Goal: Task Accomplishment & Management: Complete application form

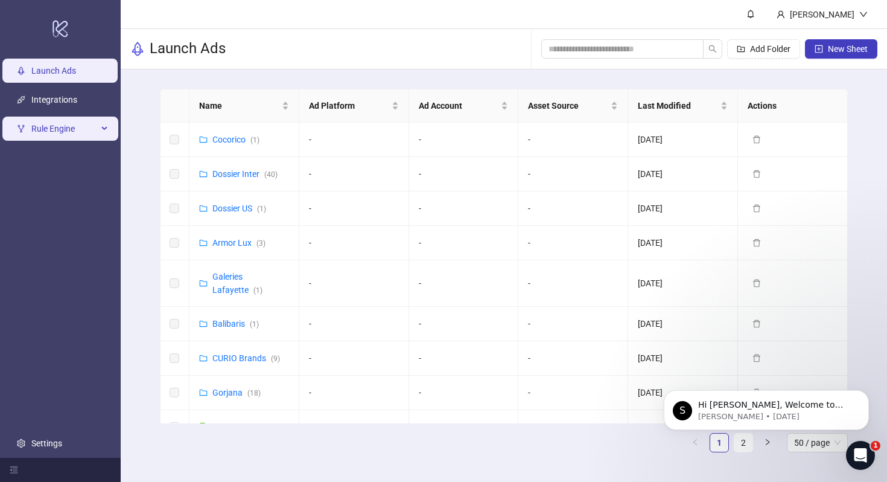
click at [84, 121] on span "Rule Engine" at bounding box center [64, 128] width 66 height 24
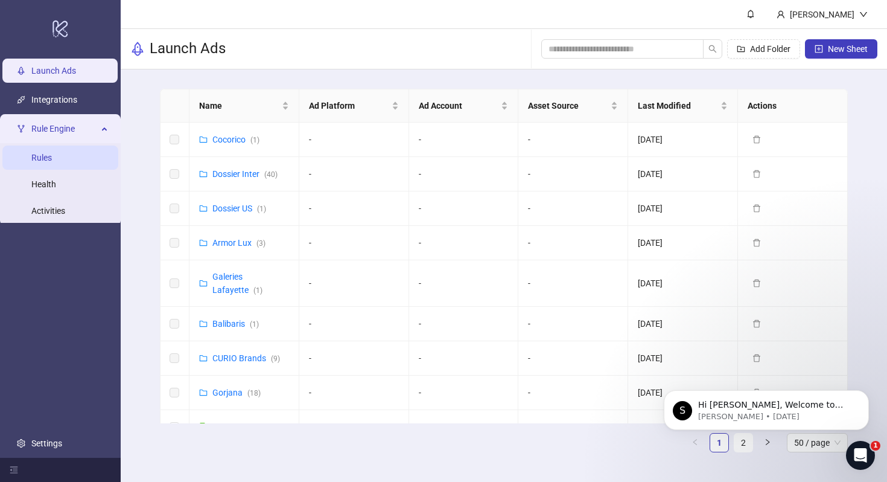
click at [52, 158] on link "Rules" at bounding box center [41, 158] width 21 height 10
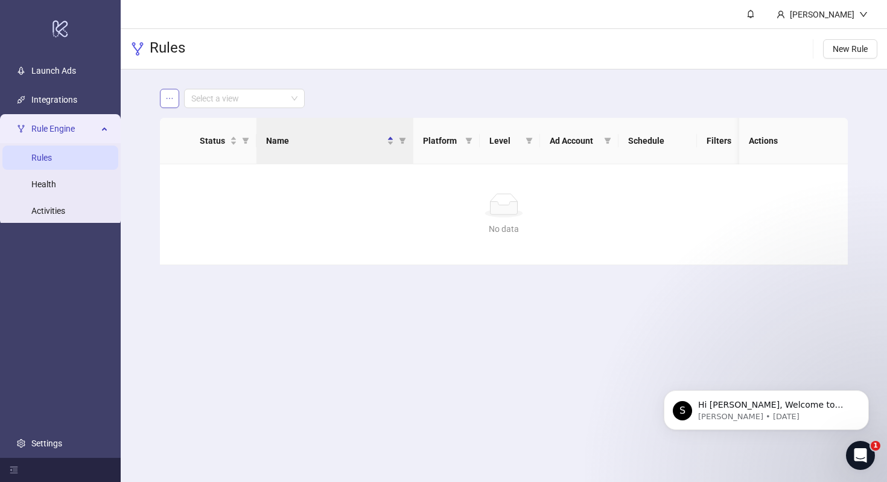
click at [170, 98] on icon "ellipsis" at bounding box center [169, 98] width 8 height 8
click at [188, 119] on span "Save as new view" at bounding box center [215, 122] width 65 height 13
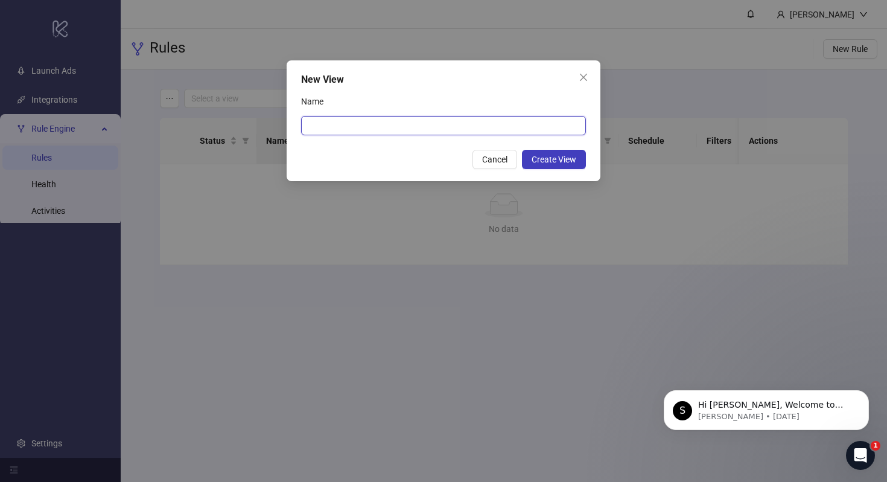
click at [340, 129] on input "Name" at bounding box center [443, 125] width 285 height 19
type input "**"
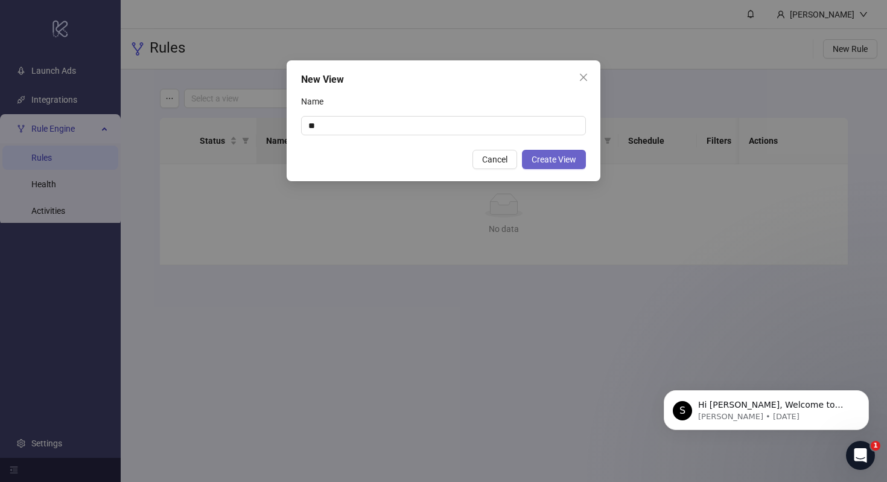
click at [547, 162] on span "Create View" at bounding box center [554, 159] width 45 height 10
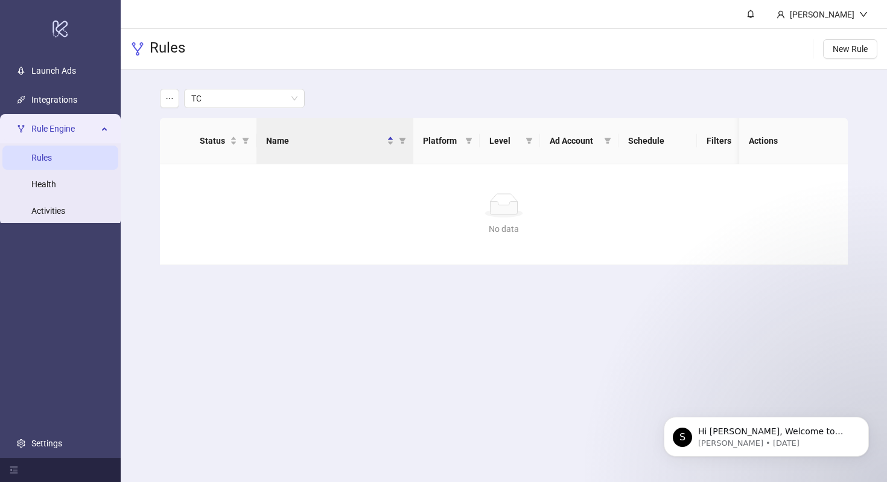
click at [52, 156] on link "Rules" at bounding box center [41, 158] width 21 height 10
click at [226, 163] on th "Status" at bounding box center [223, 141] width 66 height 46
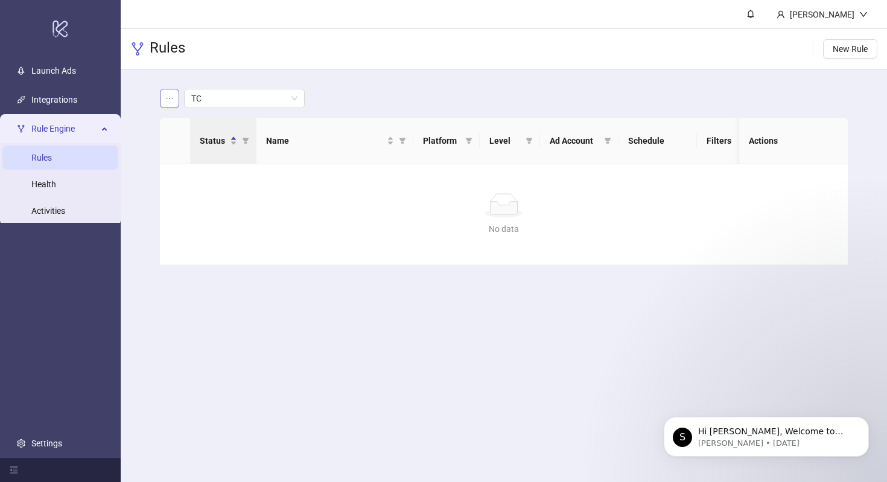
click at [170, 94] on icon "ellipsis" at bounding box center [169, 98] width 8 height 8
click at [219, 199] on div "No data" at bounding box center [503, 205] width 659 height 24
click at [56, 179] on link "Health" at bounding box center [43, 184] width 25 height 10
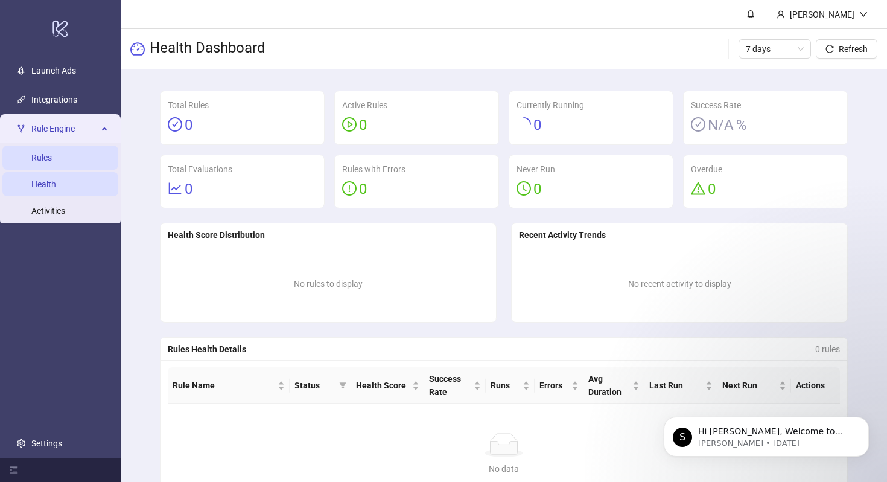
click at [52, 154] on link "Rules" at bounding box center [41, 158] width 21 height 10
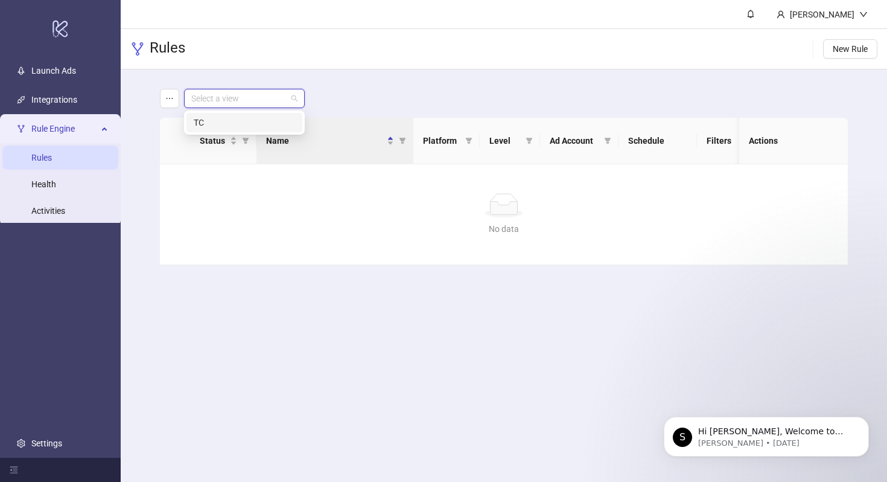
click at [214, 97] on input "search" at bounding box center [238, 98] width 95 height 18
click at [230, 113] on div "TC" at bounding box center [244, 122] width 116 height 19
click at [237, 177] on div "No data No data" at bounding box center [504, 214] width 688 height 100
click at [170, 96] on icon "ellipsis" at bounding box center [169, 98] width 8 height 8
click at [327, 252] on div "No data No data" at bounding box center [504, 214] width 688 height 100
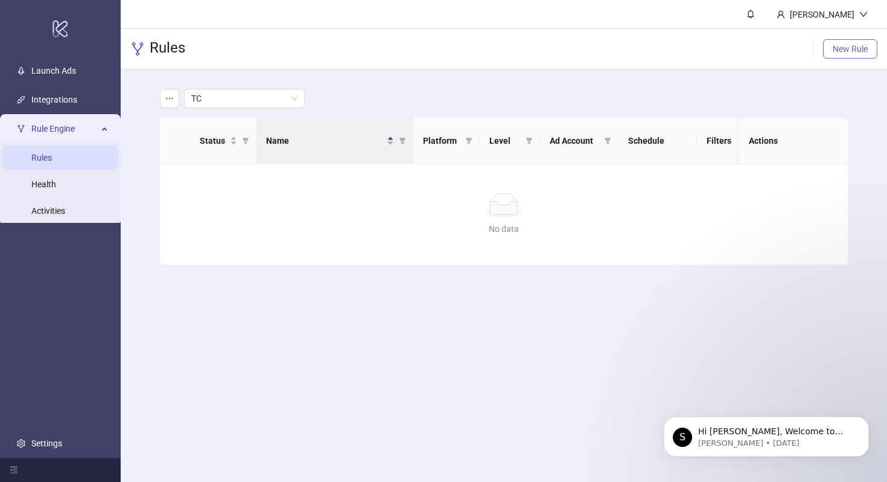
click at [851, 47] on span "New Rule" at bounding box center [850, 49] width 35 height 10
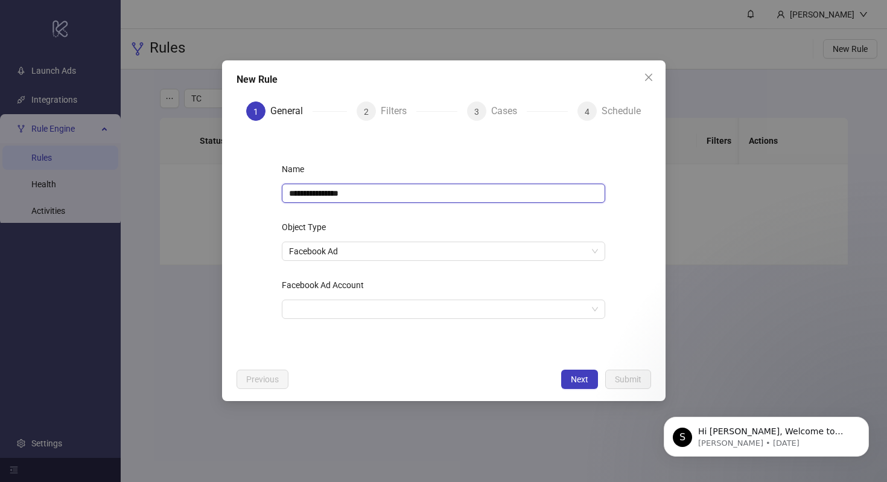
click at [420, 193] on input "**********" at bounding box center [443, 192] width 323 height 19
click at [288, 196] on input "*******" at bounding box center [443, 192] width 323 height 19
click at [361, 249] on span "Facebook Ad" at bounding box center [443, 251] width 309 height 18
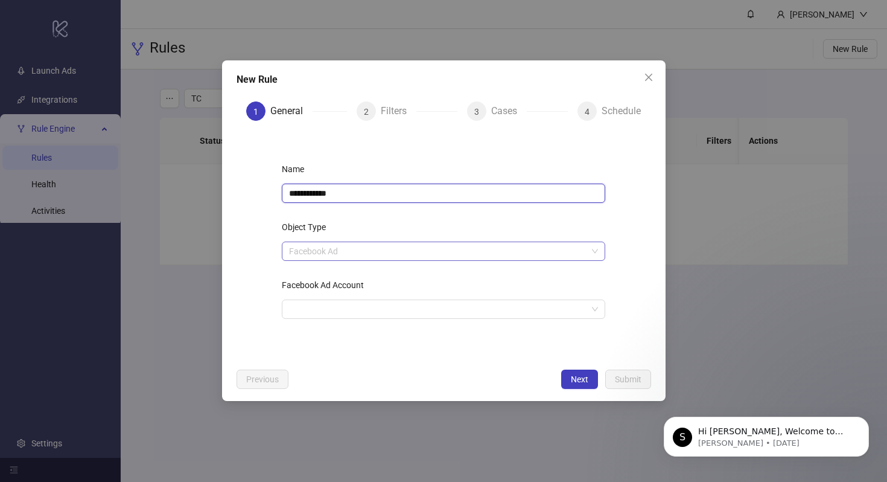
type input "**********"
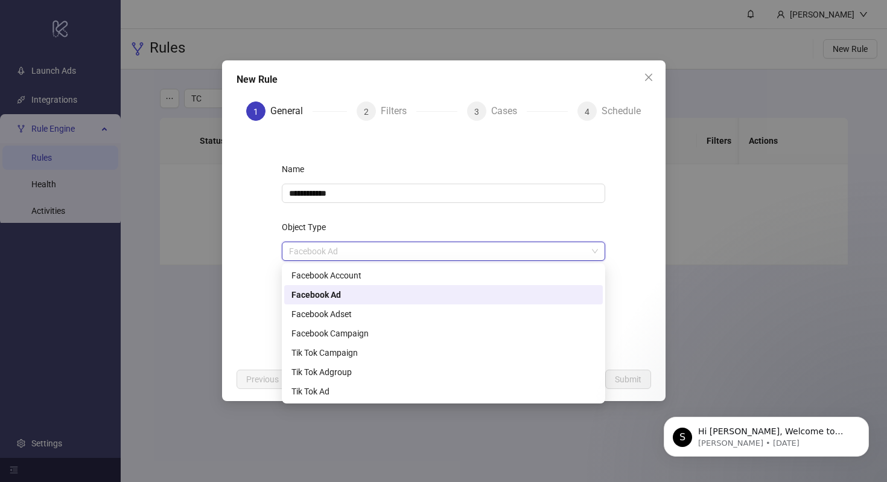
click at [353, 296] on div "Facebook Ad" at bounding box center [443, 294] width 304 height 13
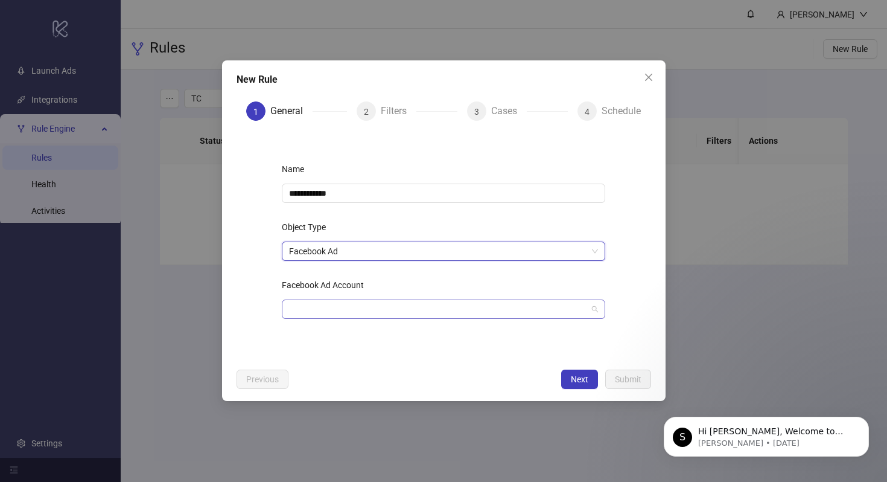
click at [360, 307] on input "Facebook Ad Account" at bounding box center [438, 309] width 298 height 18
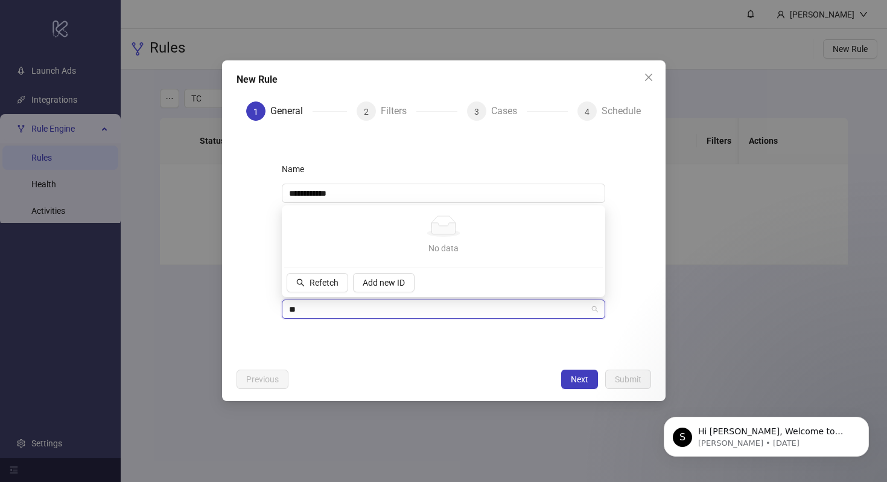
type input "*"
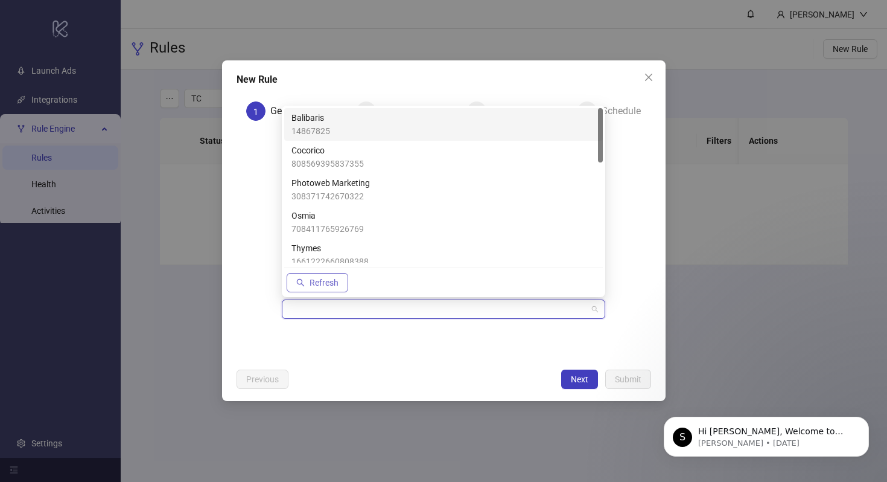
click at [325, 283] on span "Refresh" at bounding box center [324, 283] width 29 height 10
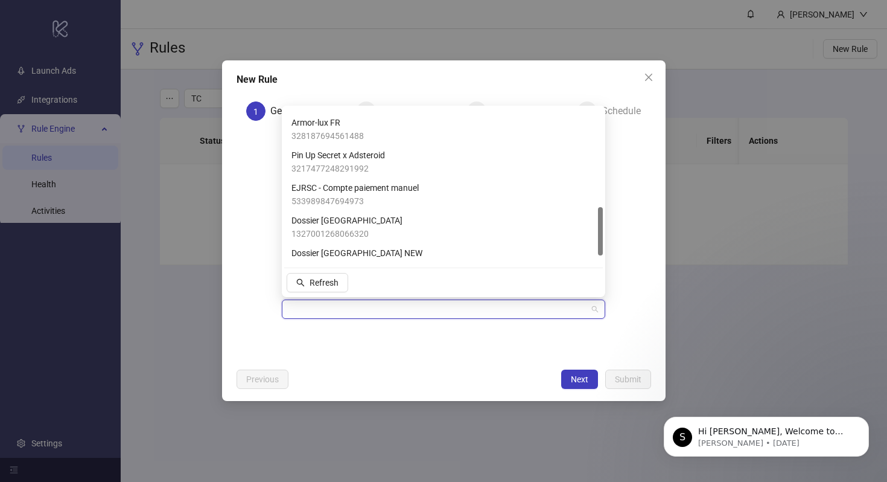
scroll to position [334, 0]
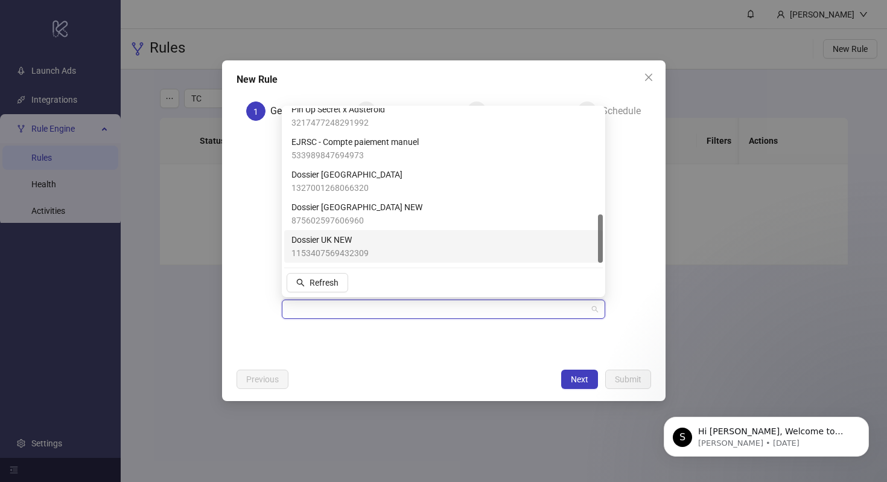
click at [381, 358] on form "**********" at bounding box center [444, 246] width 415 height 232
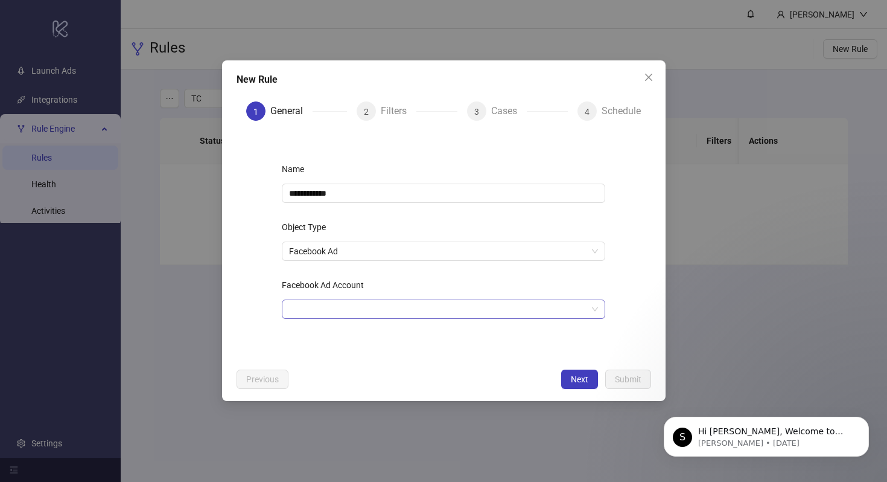
click at [344, 304] on input "Facebook Ad Account" at bounding box center [438, 309] width 298 height 18
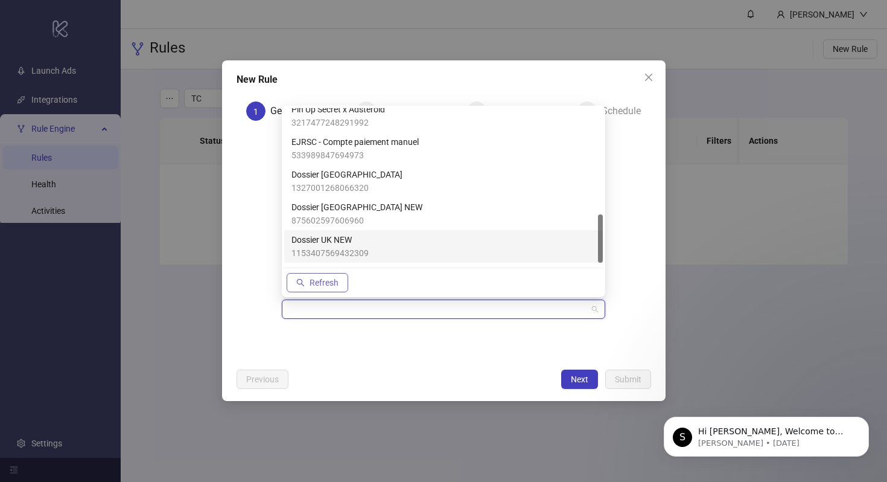
click at [325, 281] on span "Refresh" at bounding box center [324, 283] width 29 height 10
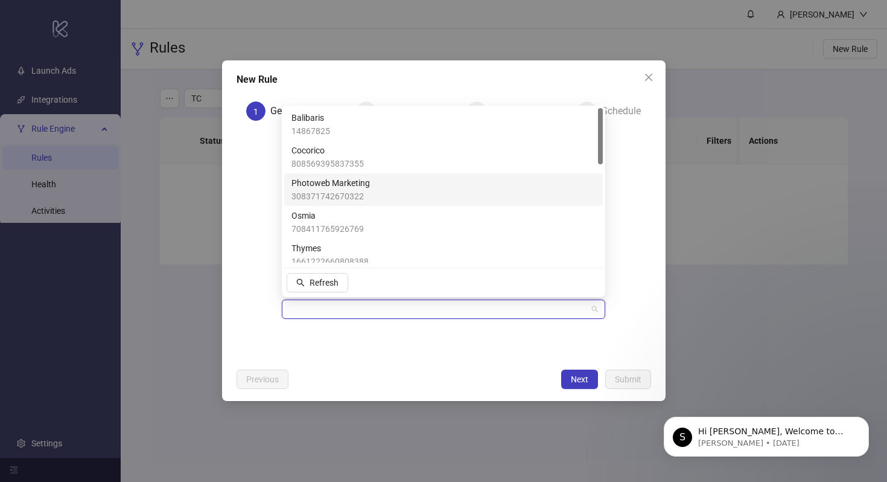
click at [380, 310] on input "Facebook Ad Account" at bounding box center [438, 309] width 298 height 18
paste input "**********"
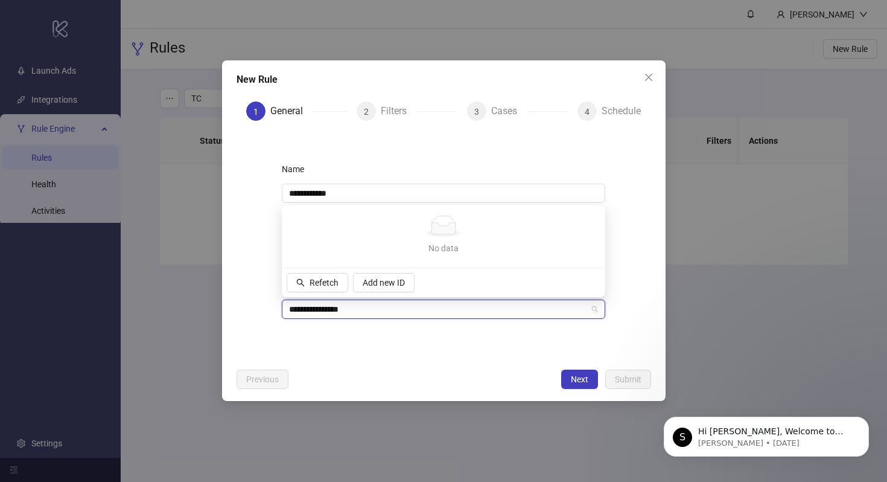
type input "**********"
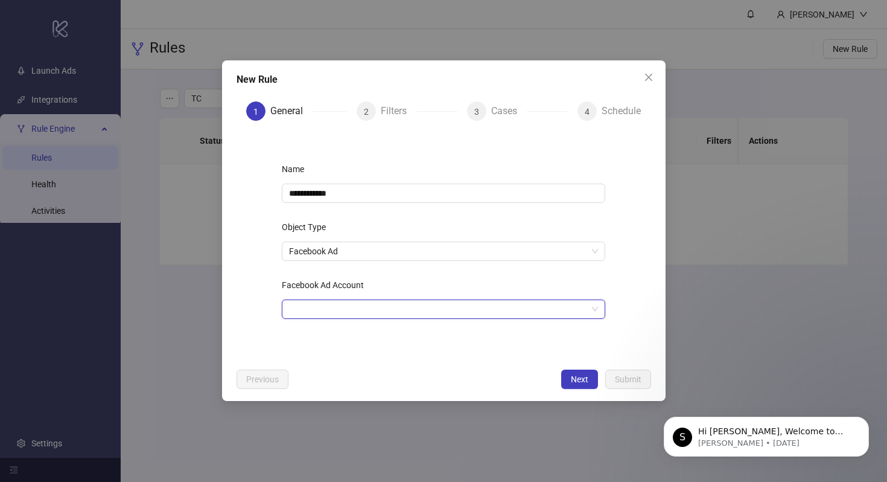
click at [357, 302] on input "Facebook Ad Account" at bounding box center [438, 309] width 298 height 18
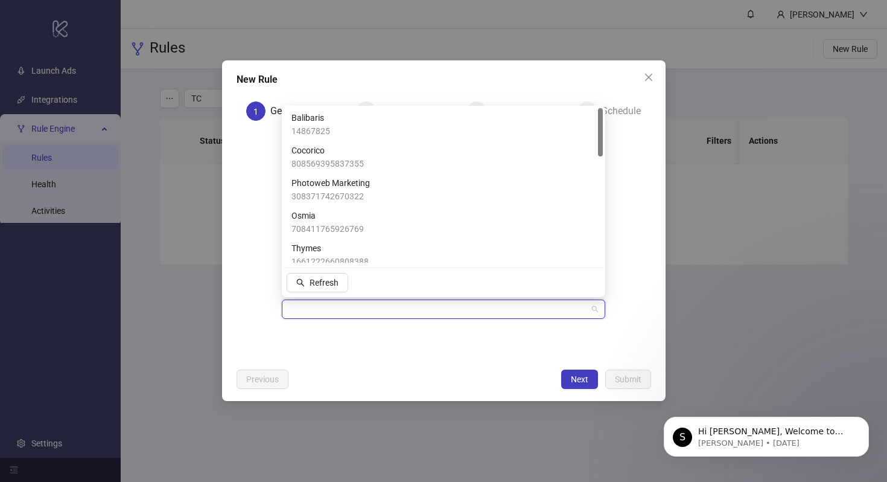
scroll to position [0, 0]
click at [377, 154] on div "Cocorico 808569395837355" at bounding box center [443, 157] width 304 height 27
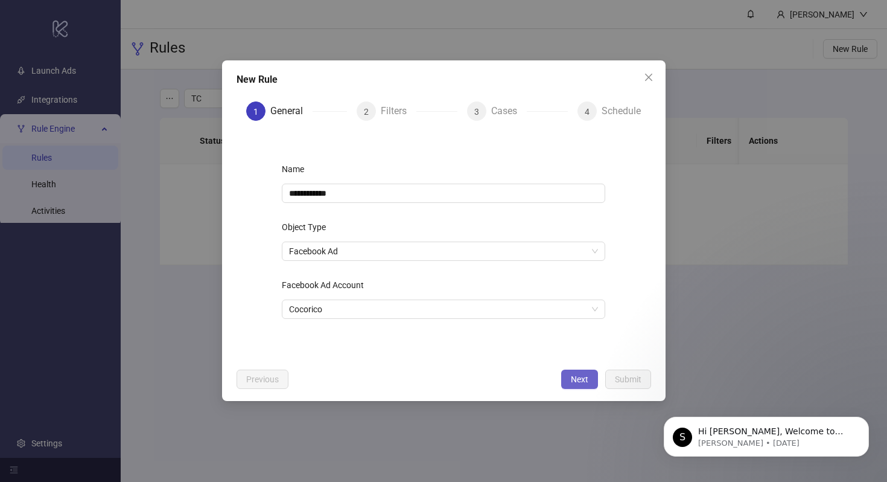
click at [585, 371] on button "Next" at bounding box center [579, 378] width 37 height 19
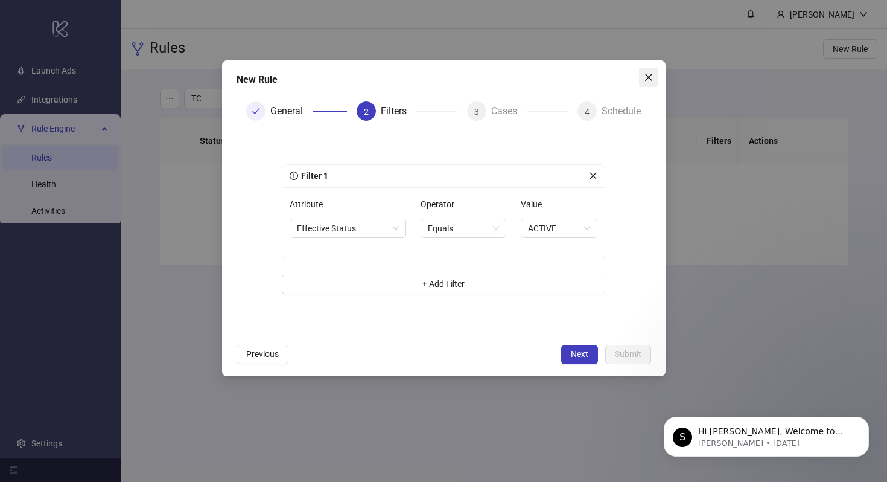
click at [651, 76] on icon "close" at bounding box center [649, 77] width 10 height 10
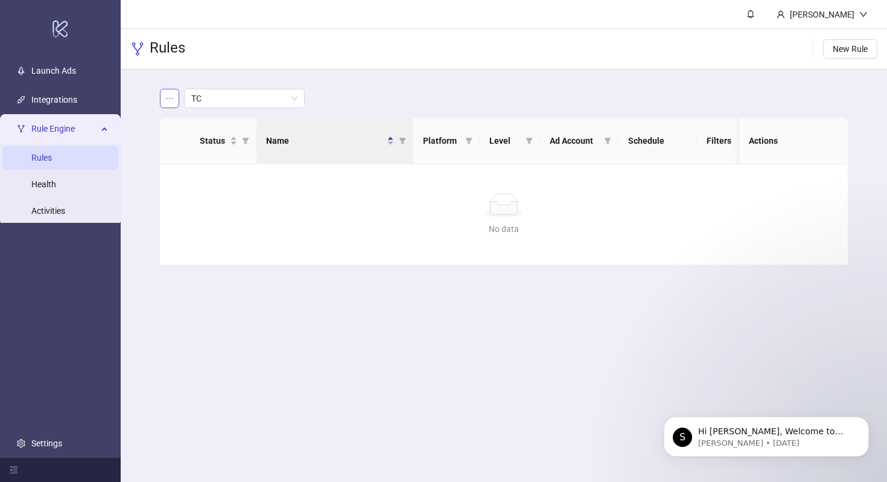
click at [171, 101] on icon "ellipsis" at bounding box center [169, 98] width 8 height 8
click at [429, 259] on div "No data No data" at bounding box center [504, 214] width 688 height 100
click at [857, 56] on button "New Rule" at bounding box center [850, 48] width 54 height 19
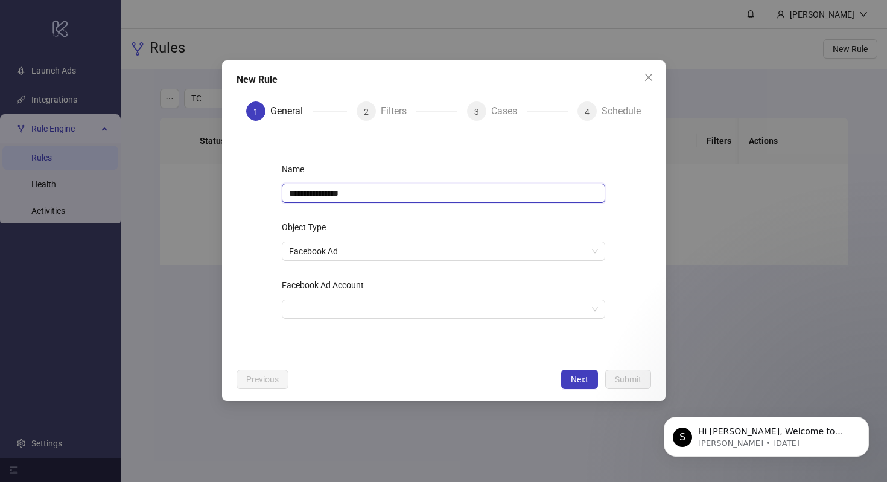
click at [375, 187] on input "**********" at bounding box center [443, 192] width 323 height 19
type input "**********"
click at [352, 307] on input "Facebook Ad Account" at bounding box center [438, 309] width 298 height 18
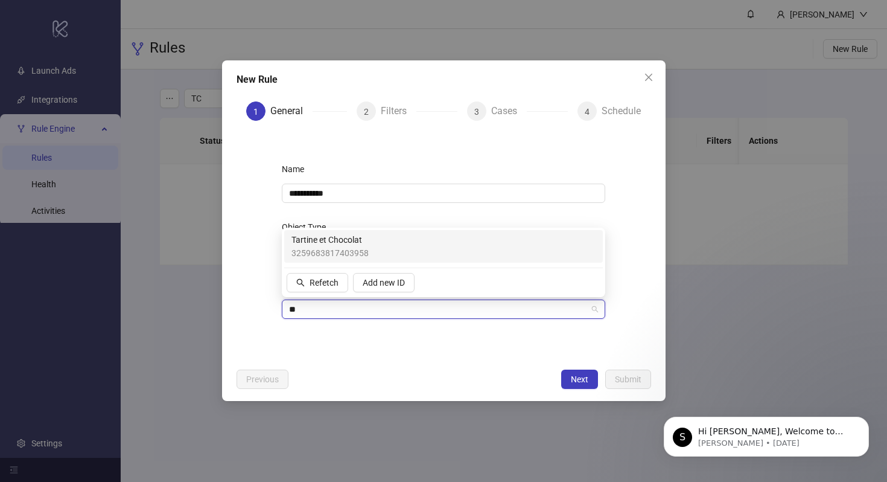
type input "***"
click at [358, 243] on span "Tartine et Chocolat" at bounding box center [329, 239] width 77 height 13
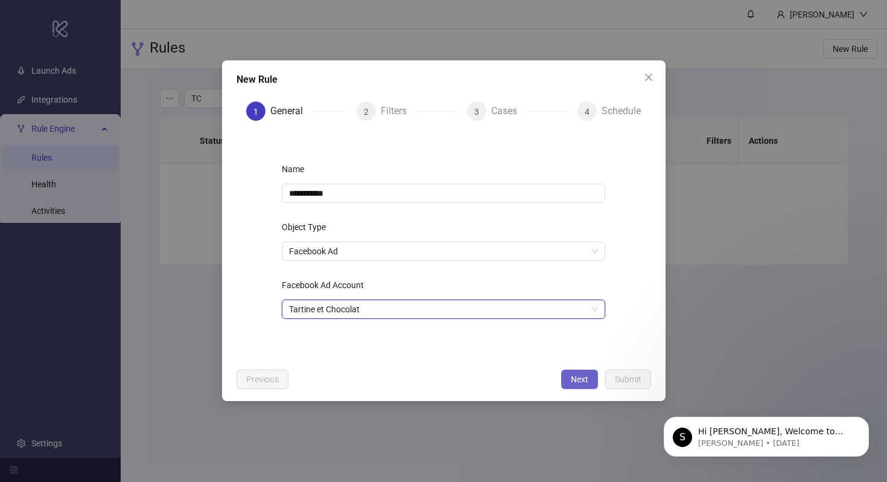
click at [577, 378] on span "Next" at bounding box center [580, 379] width 18 height 10
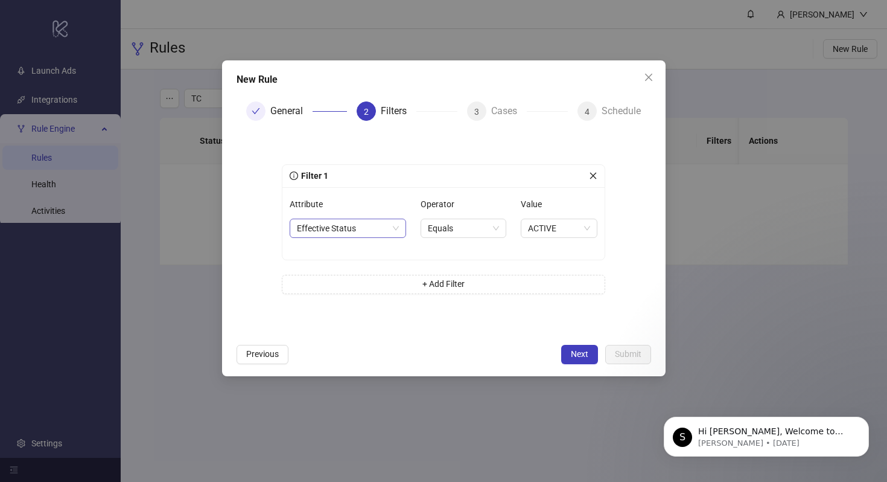
click at [370, 234] on span "Effective Status" at bounding box center [348, 228] width 102 height 18
type input "*"
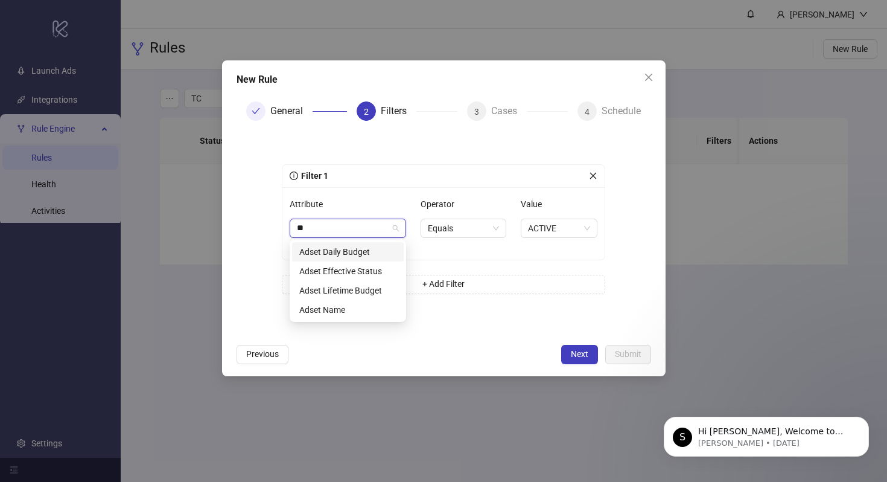
type input "***"
click at [370, 269] on div "Adset Effective Status" at bounding box center [347, 270] width 97 height 13
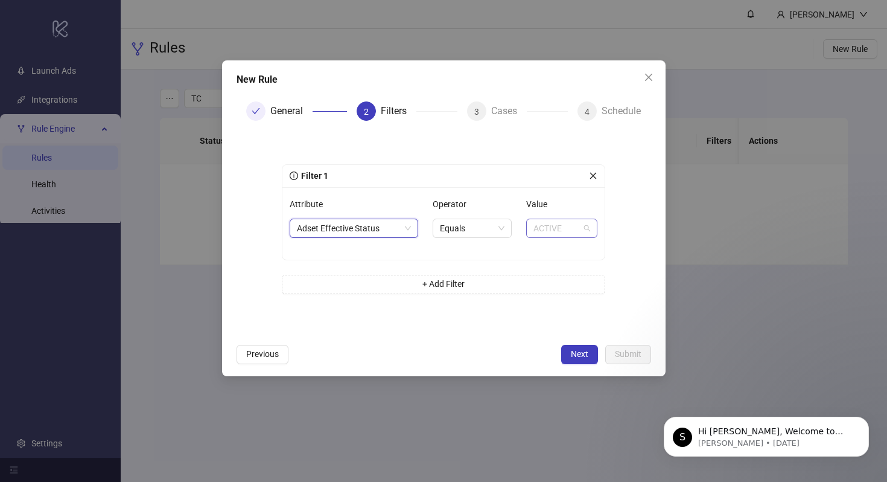
click at [543, 226] on span "ACTIVE" at bounding box center [561, 228] width 57 height 18
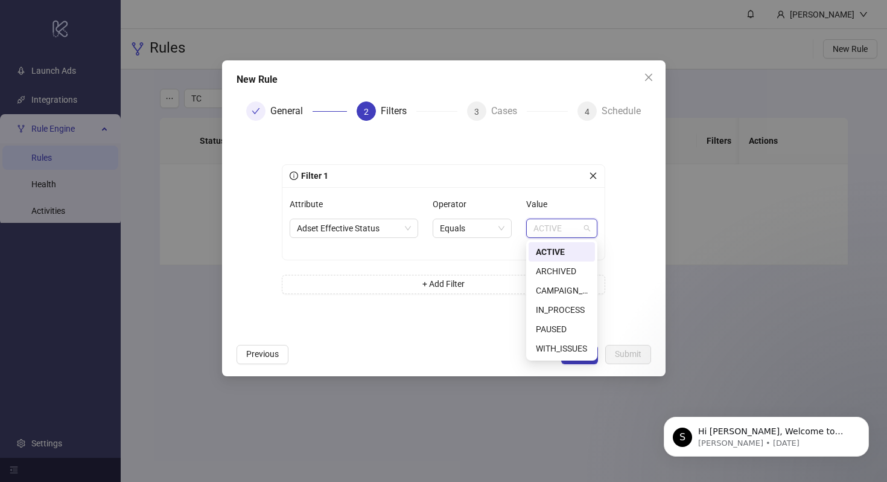
click at [543, 226] on span "ACTIVE" at bounding box center [561, 228] width 57 height 18
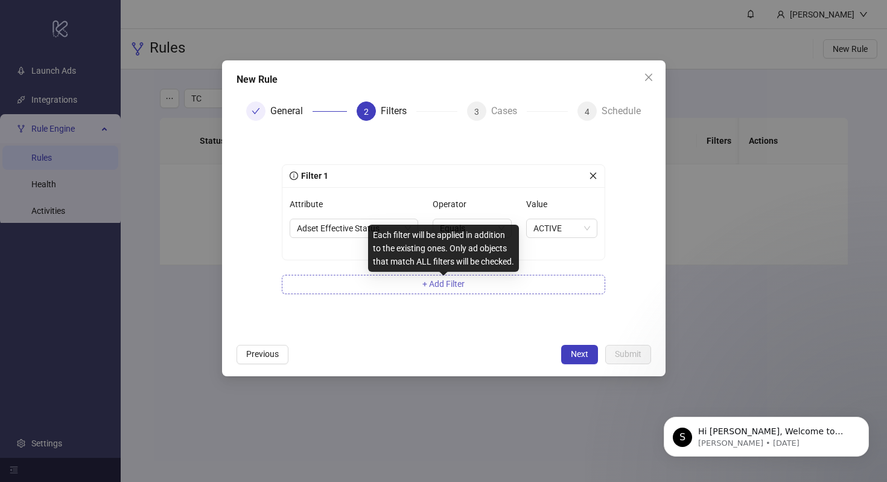
click at [450, 287] on span "+ Add Filter" at bounding box center [443, 284] width 42 height 10
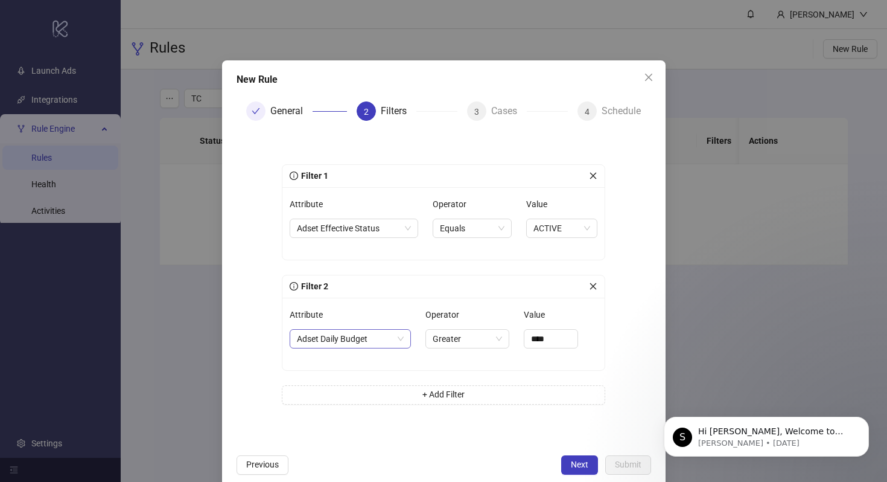
click at [352, 331] on span "Adset Daily Budget" at bounding box center [350, 338] width 107 height 18
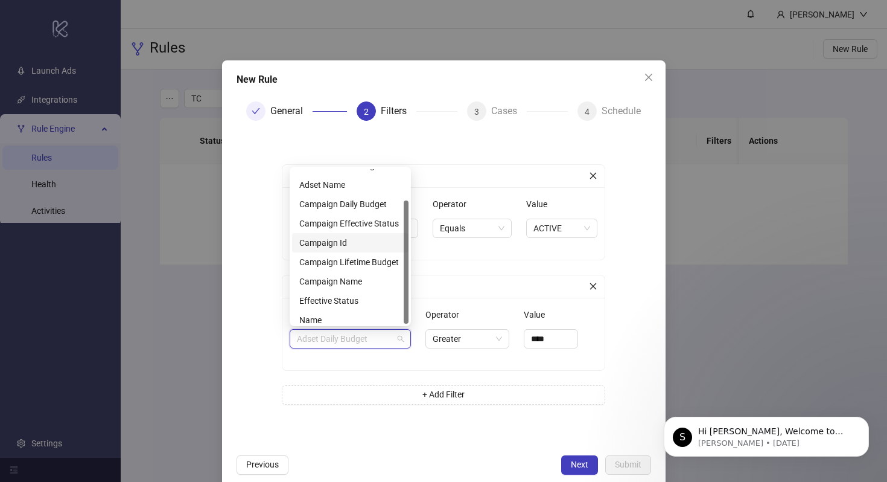
scroll to position [39, 0]
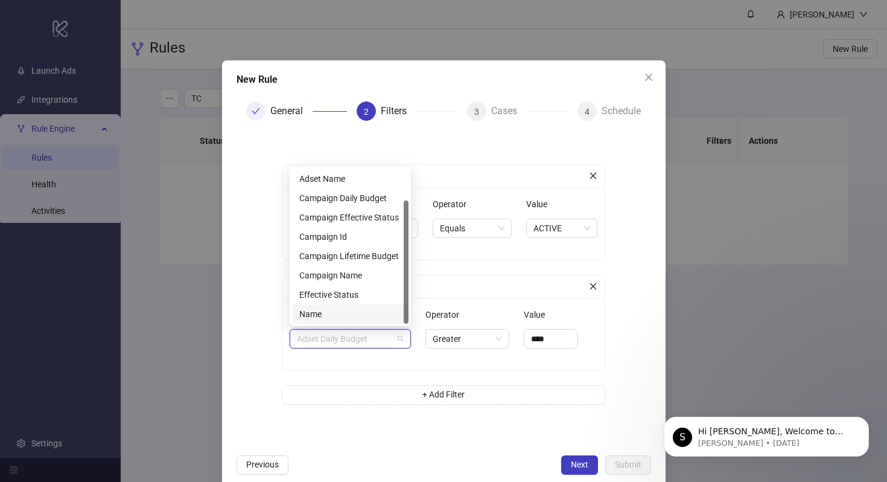
click at [347, 314] on div "Name" at bounding box center [350, 313] width 102 height 13
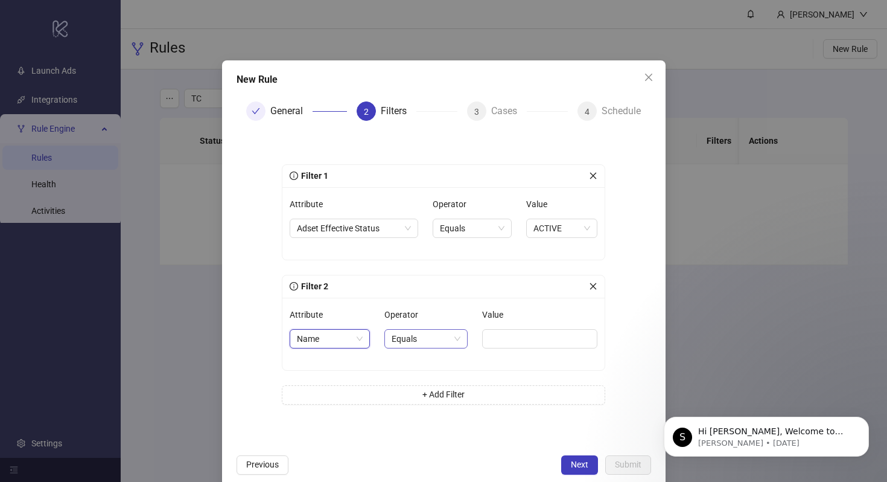
click at [444, 334] on span "Equals" at bounding box center [426, 338] width 69 height 18
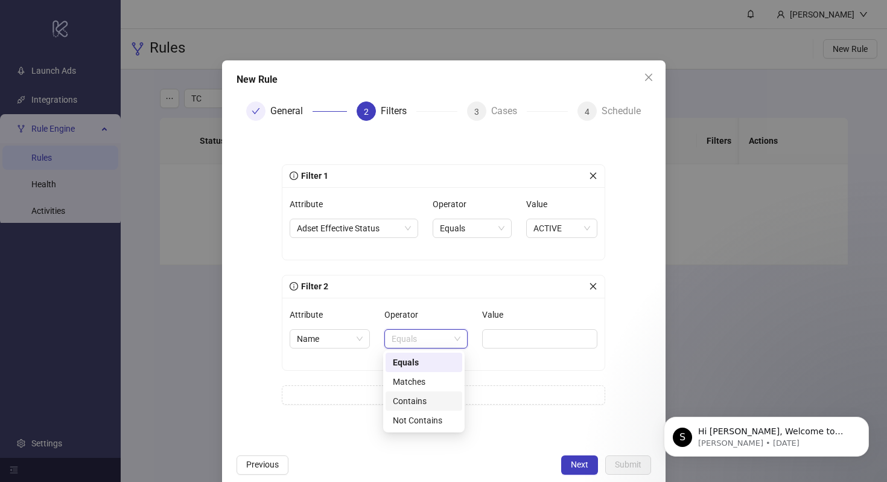
click at [440, 398] on div "Contains" at bounding box center [424, 400] width 62 height 13
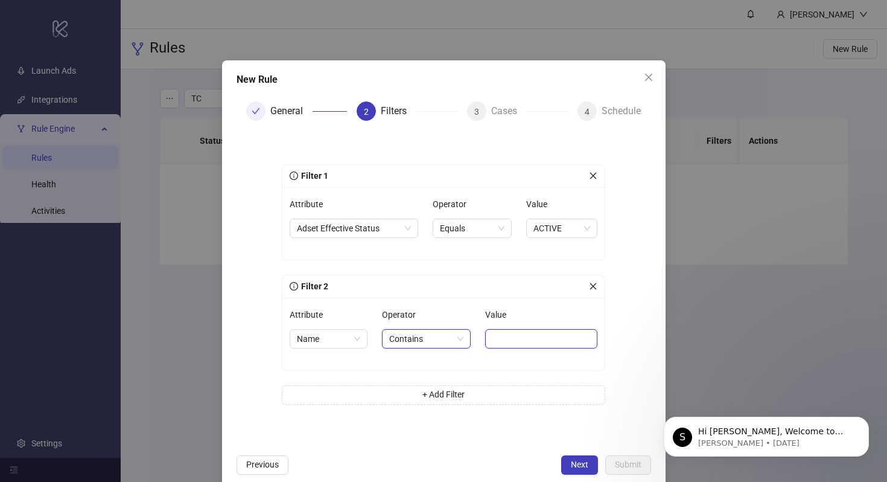
click at [508, 339] on input "Value" at bounding box center [541, 338] width 112 height 19
type input "***"
click at [579, 460] on span "Next" at bounding box center [580, 464] width 18 height 10
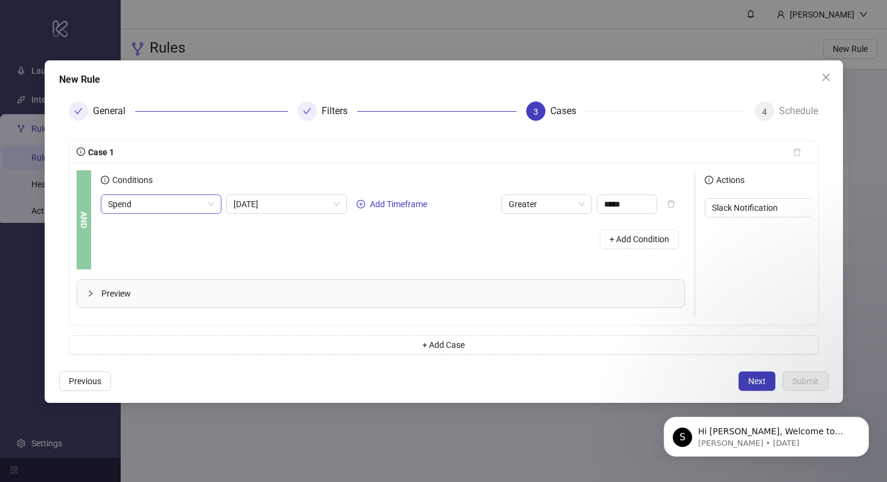
click at [189, 209] on span "Spend" at bounding box center [161, 204] width 106 height 18
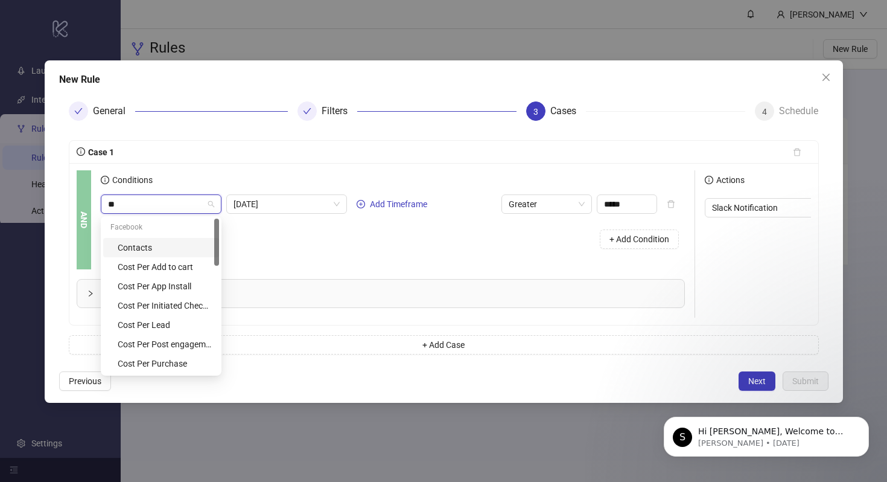
type input "***"
click at [150, 322] on div "Cost Per Purchase" at bounding box center [165, 322] width 94 height 13
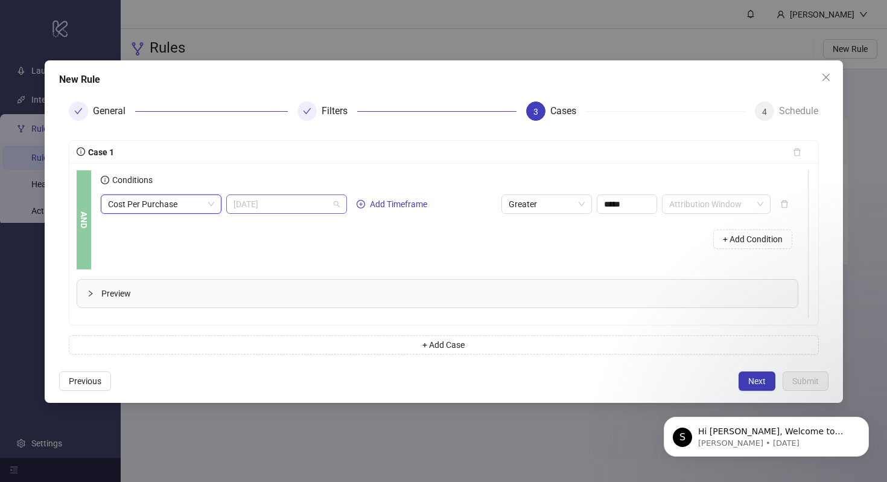
click at [324, 211] on span "Today" at bounding box center [287, 204] width 106 height 18
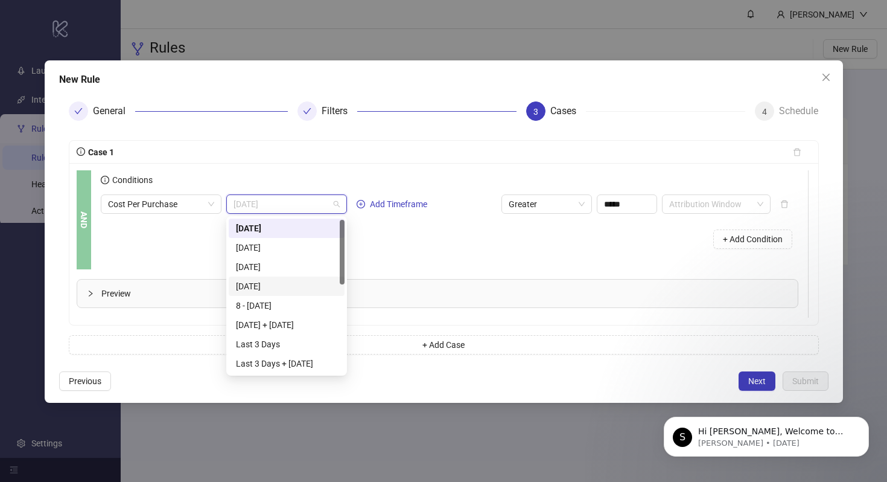
scroll to position [4, 0]
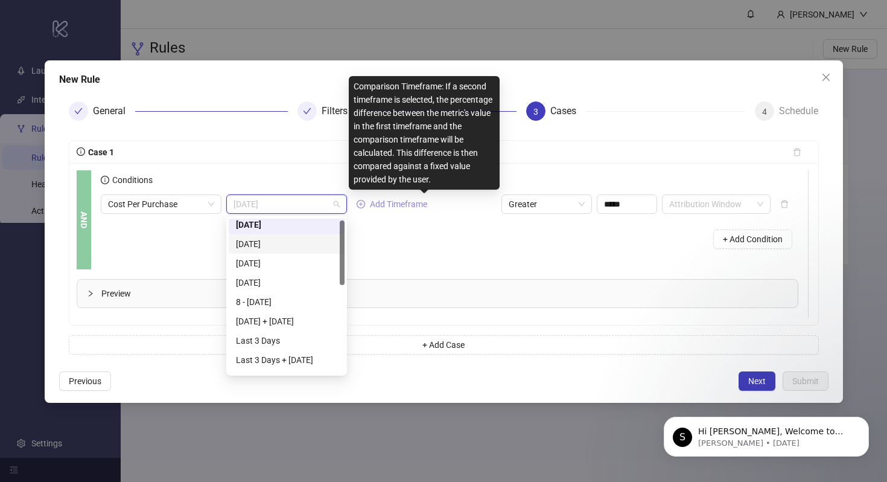
click at [383, 202] on span "Add Timeframe" at bounding box center [398, 204] width 57 height 10
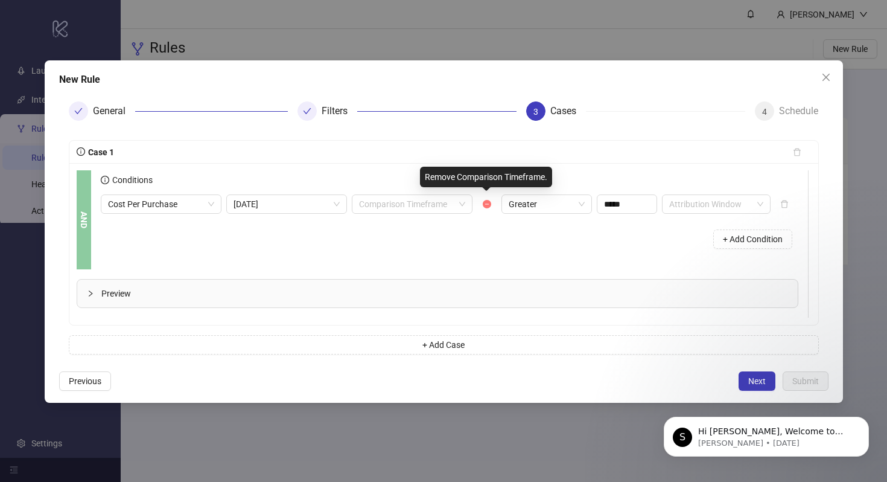
click at [484, 205] on icon "minus-circle" at bounding box center [487, 204] width 8 height 8
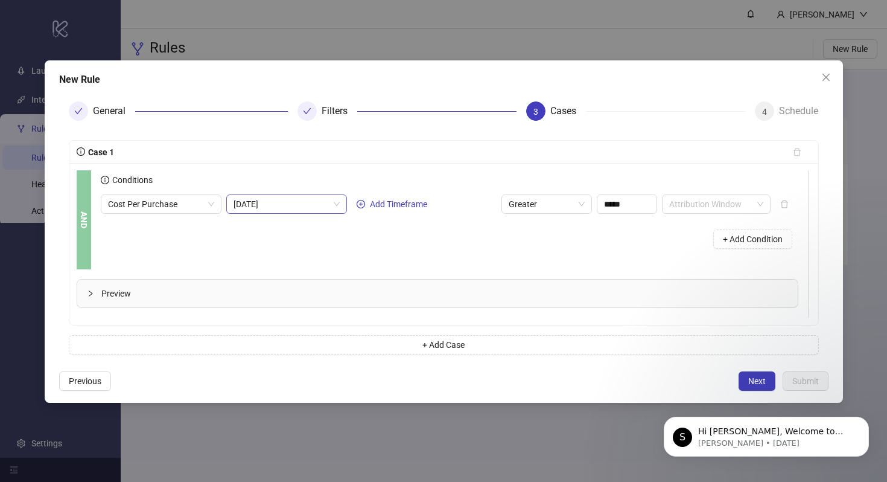
click at [271, 206] on span "Today" at bounding box center [287, 204] width 106 height 18
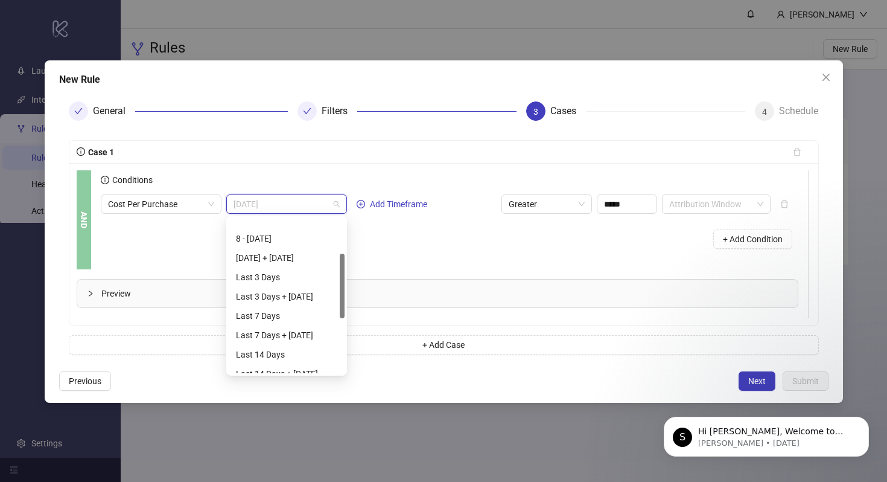
scroll to position [95, 0]
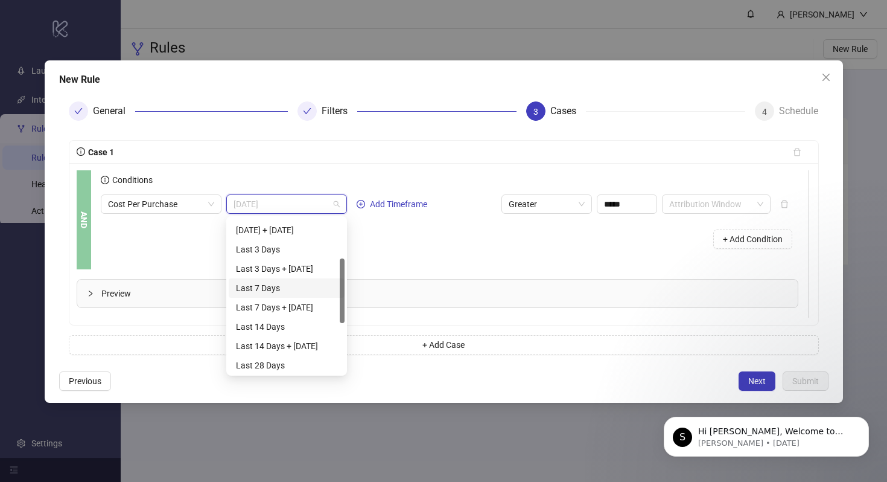
click at [281, 292] on div "Last 7 Days" at bounding box center [286, 287] width 101 height 13
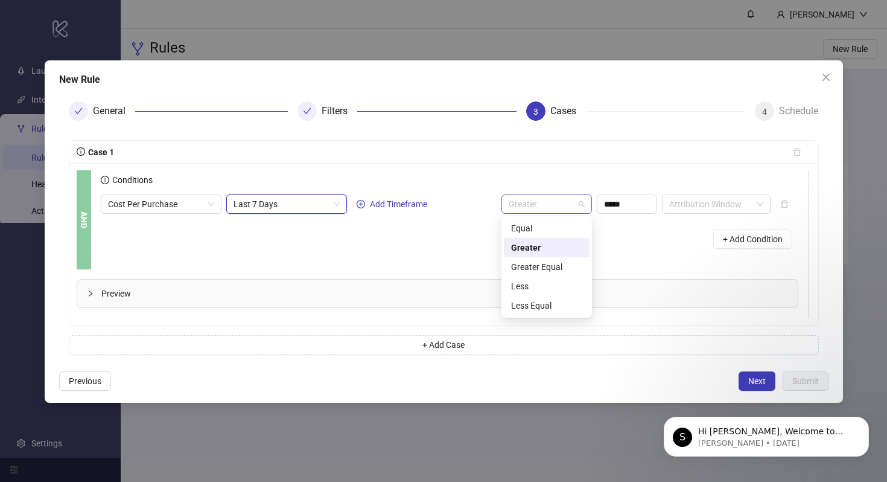
click at [544, 197] on span "Greater" at bounding box center [547, 204] width 76 height 18
click at [553, 247] on div "Greater" at bounding box center [546, 247] width 71 height 13
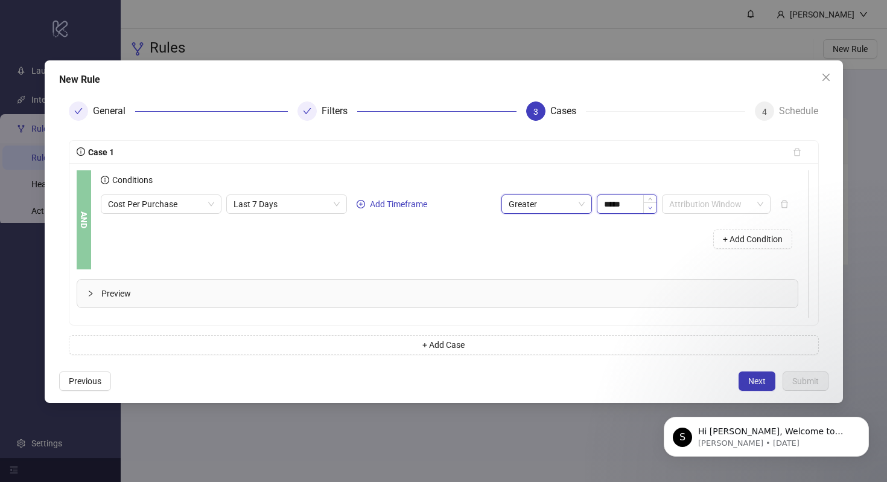
click at [649, 204] on span "Decrease Value" at bounding box center [649, 207] width 13 height 11
click at [116, 301] on div "Preview" at bounding box center [437, 293] width 721 height 28
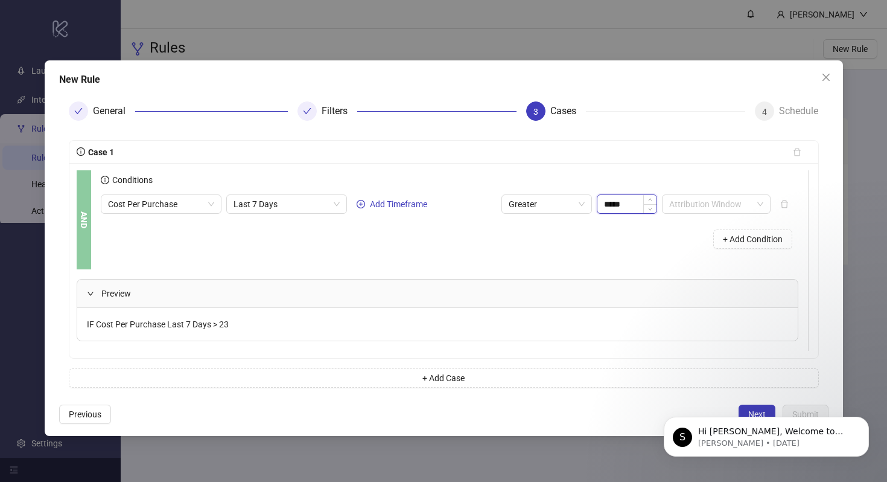
click at [609, 202] on input "*****" at bounding box center [626, 204] width 59 height 18
click at [649, 197] on span "Increase Value" at bounding box center [649, 200] width 13 height 11
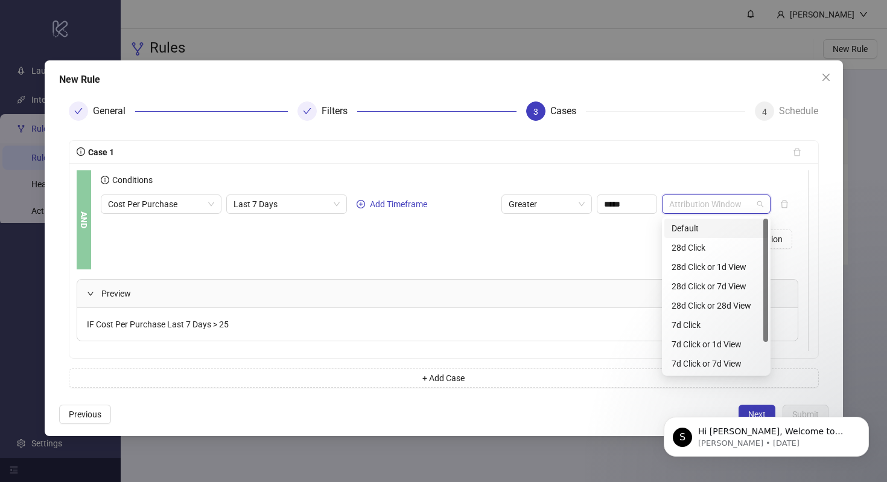
click at [680, 207] on input "search" at bounding box center [710, 204] width 83 height 18
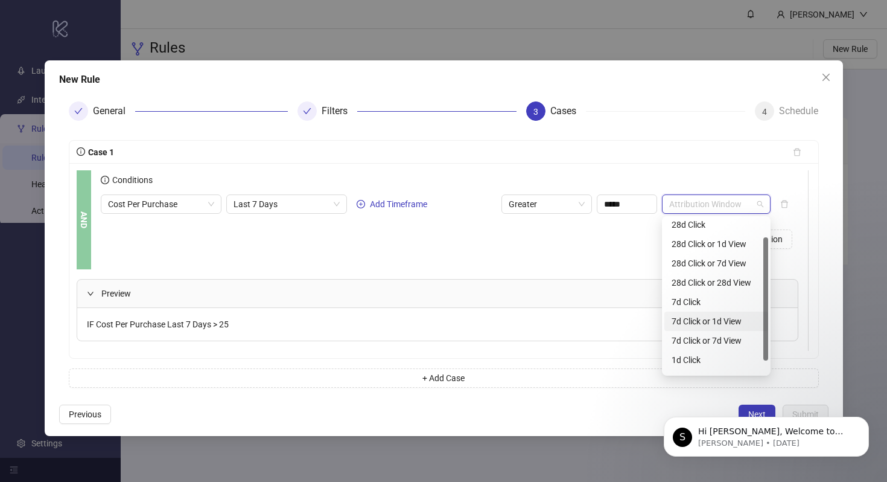
click at [689, 323] on div "7d Click or 1d View" at bounding box center [716, 320] width 89 height 13
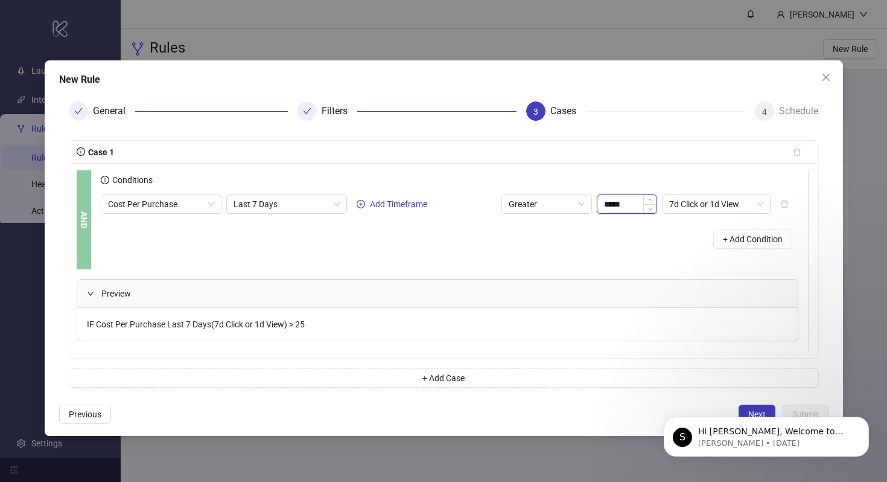
click at [614, 201] on input "*****" at bounding box center [626, 204] width 59 height 18
click at [277, 203] on span "Last 7 Days" at bounding box center [287, 204] width 106 height 18
click at [538, 210] on span "Greater" at bounding box center [547, 204] width 76 height 18
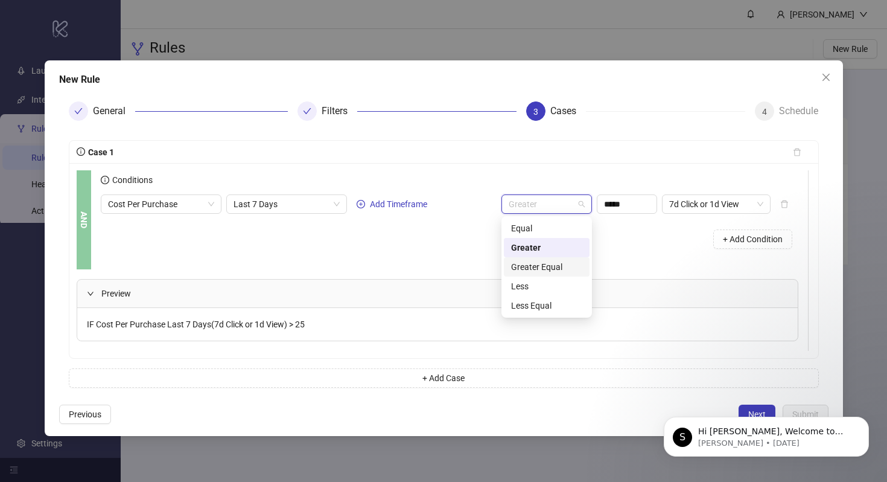
click at [536, 266] on div "Greater Equal" at bounding box center [546, 266] width 71 height 13
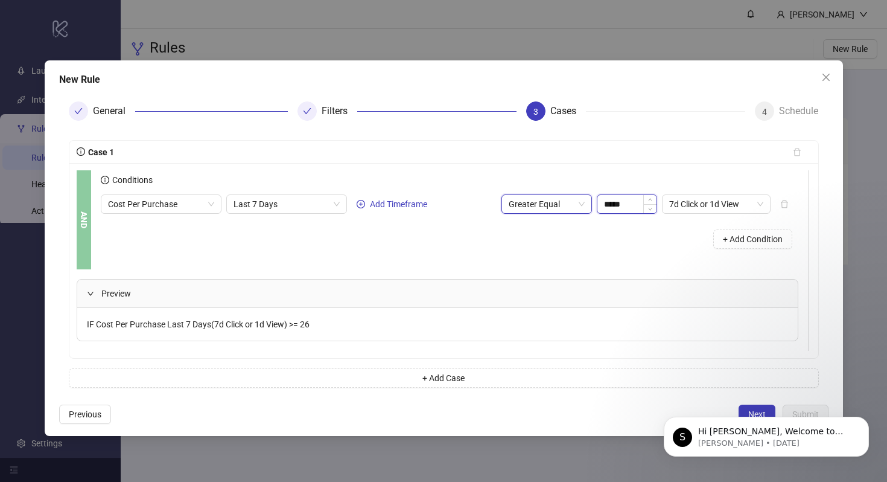
type input "*****"
click at [646, 198] on span "Increase Value" at bounding box center [649, 199] width 13 height 9
click at [582, 204] on span "Greater Equal" at bounding box center [547, 204] width 76 height 18
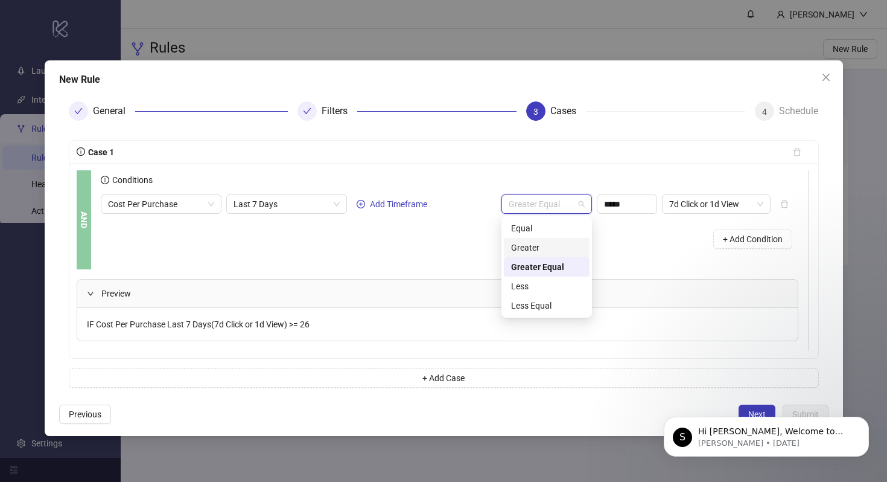
click at [550, 245] on div "Greater" at bounding box center [546, 247] width 71 height 13
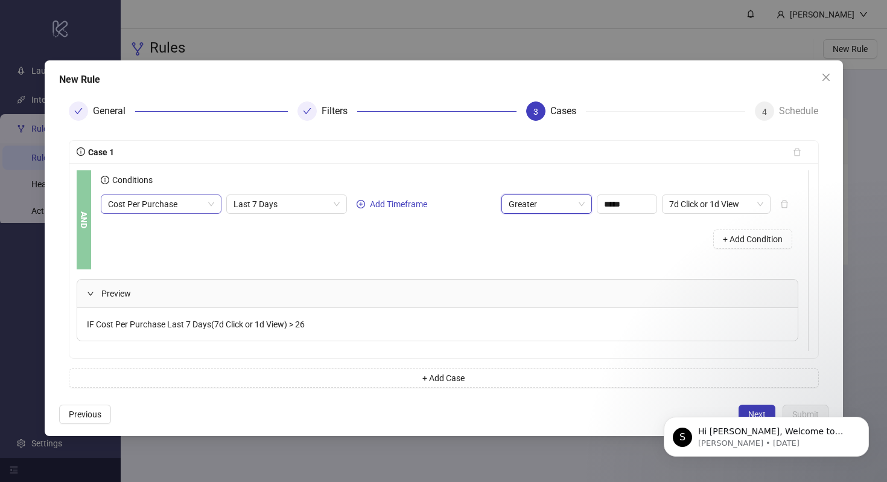
click at [177, 206] on span "Cost Per Purchase" at bounding box center [161, 204] width 106 height 18
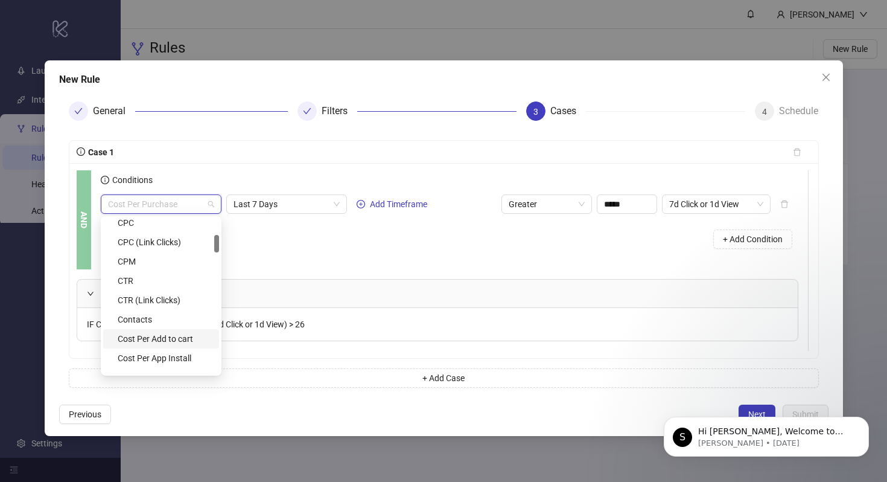
scroll to position [142, 0]
click at [176, 287] on div "CTR" at bounding box center [161, 278] width 116 height 19
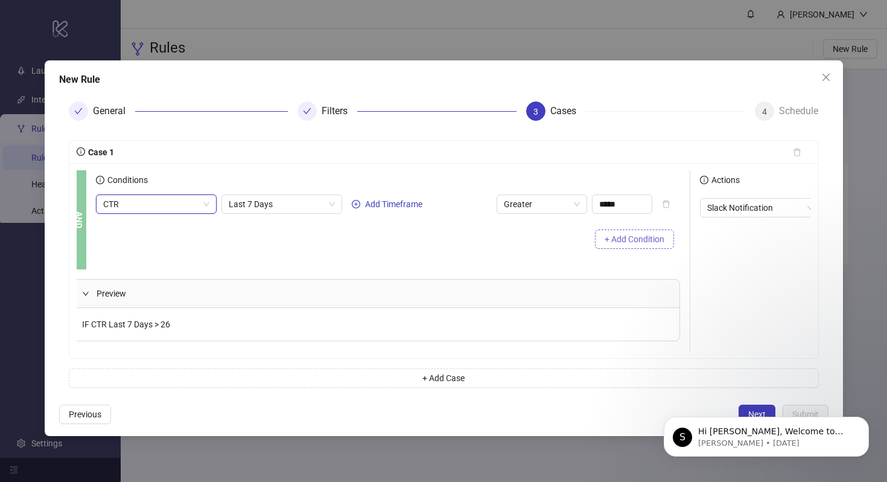
scroll to position [0, 0]
click at [574, 214] on div "CTR CTR Last 7 Days Add Timeframe Greater ***** + Add Condition" at bounding box center [393, 224] width 584 height 60
click at [574, 203] on span "Greater" at bounding box center [547, 204] width 76 height 18
